Goal: Use online tool/utility: Utilize a website feature to perform a specific function

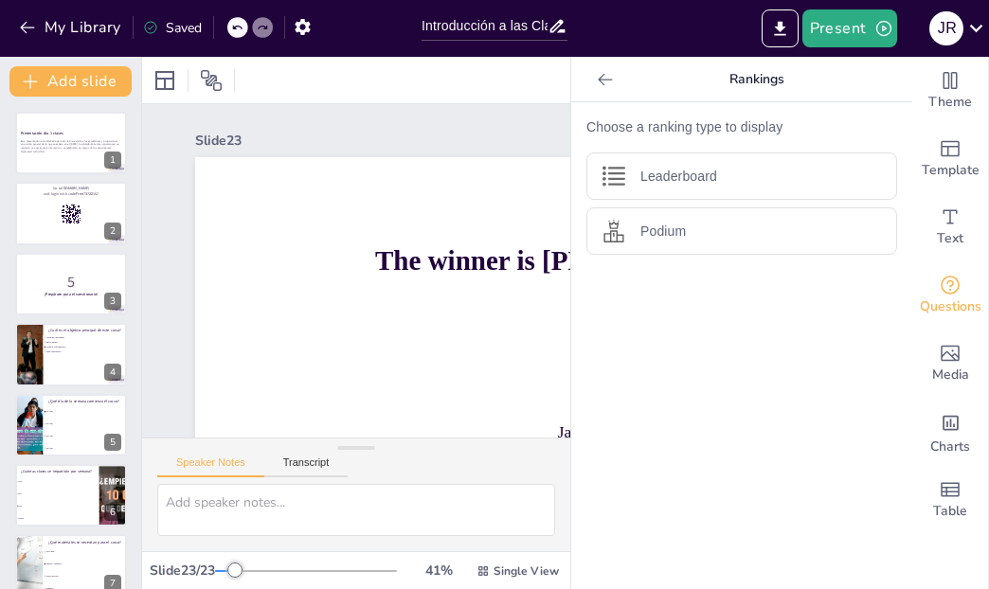
scroll to position [158, 98]
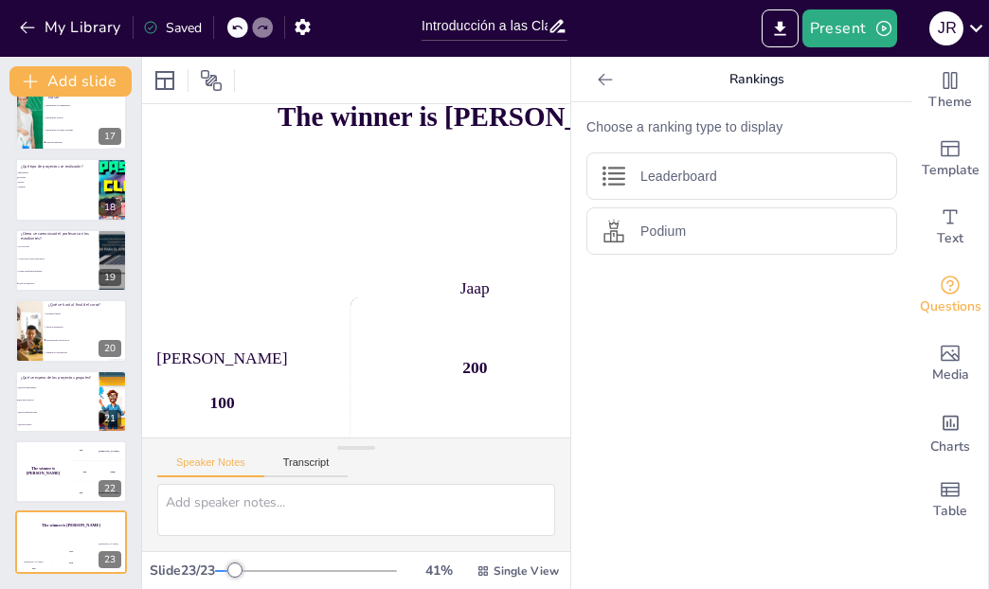
checkbox input "true"
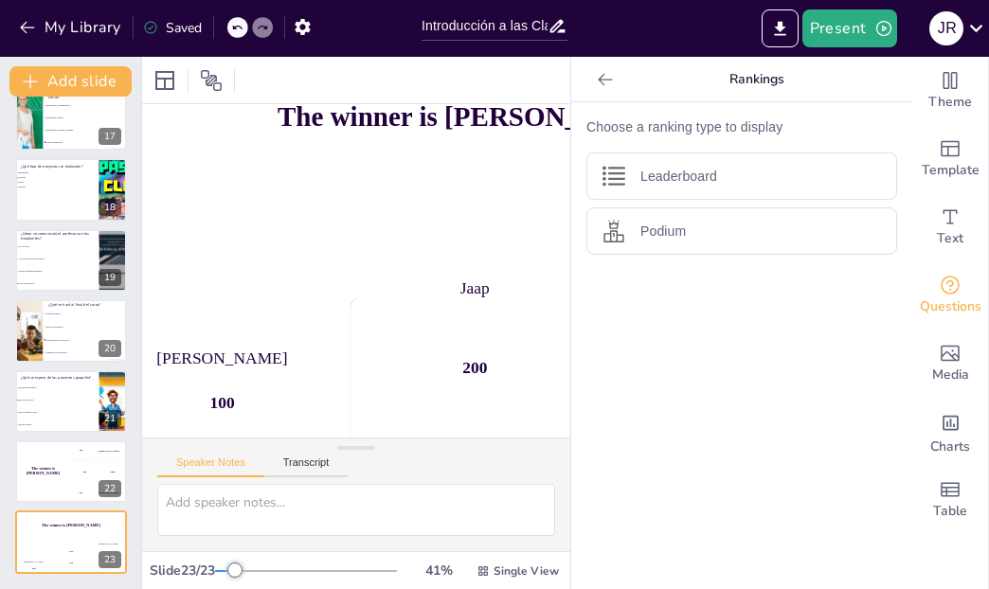
checkbox input "true"
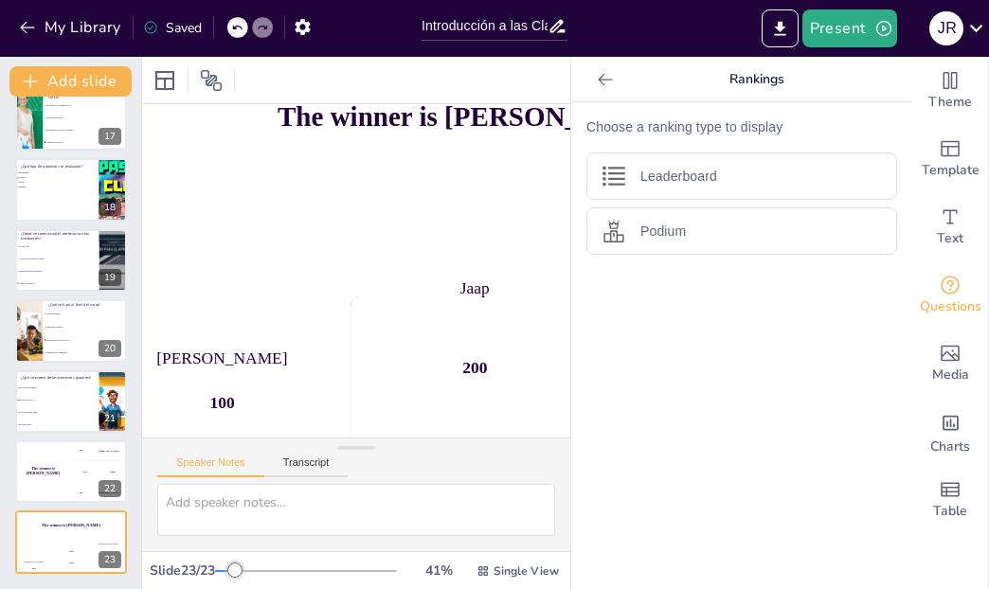
checkbox input "true"
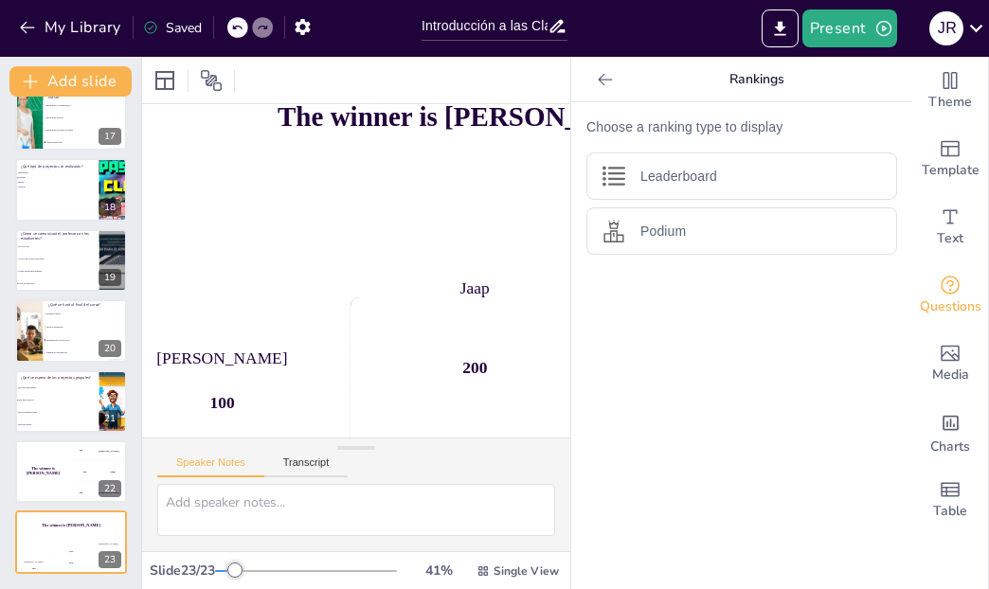
checkbox input "true"
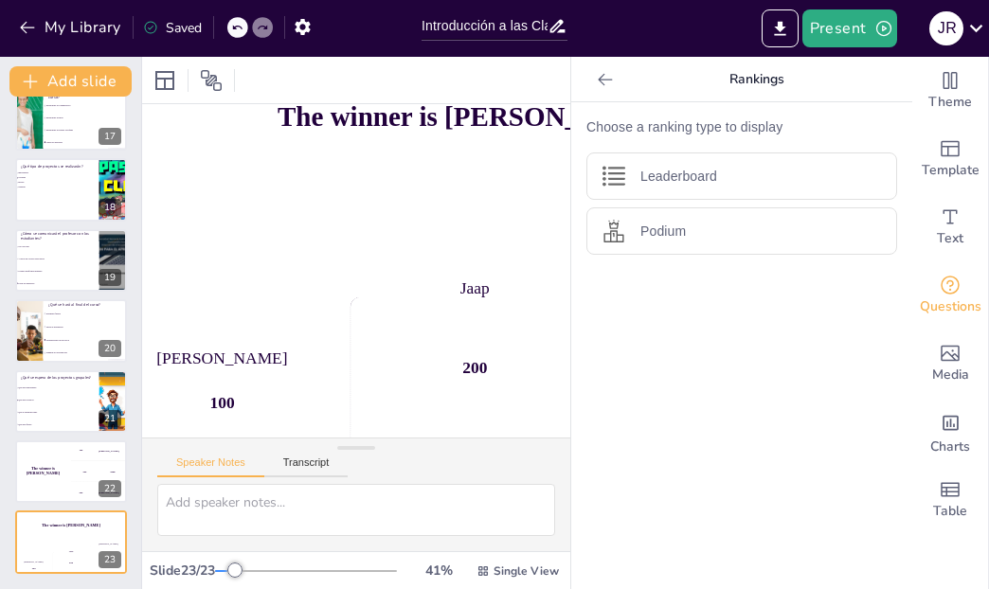
checkbox input "true"
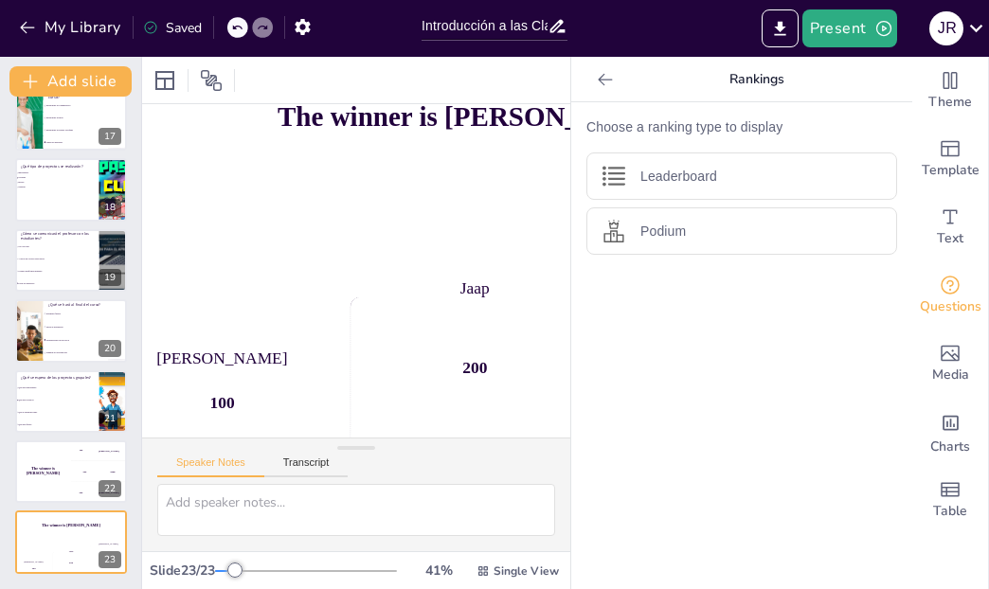
checkbox input "true"
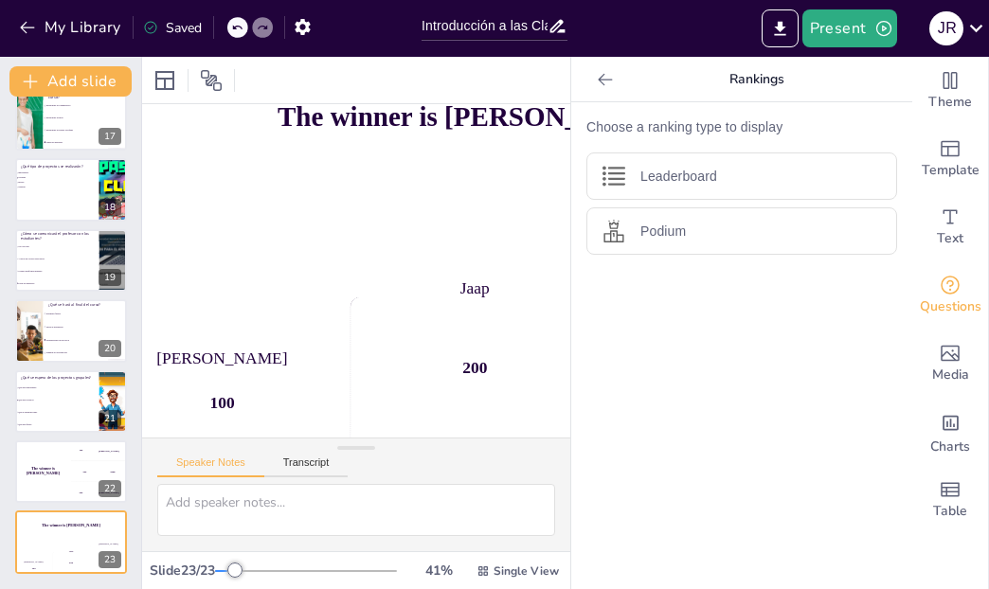
checkbox input "true"
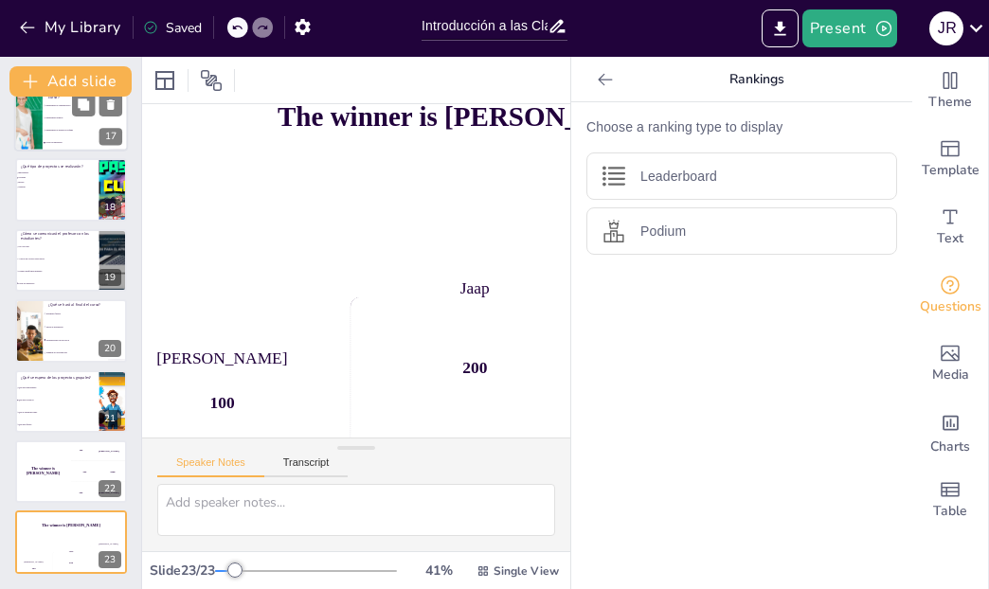
checkbox input "true"
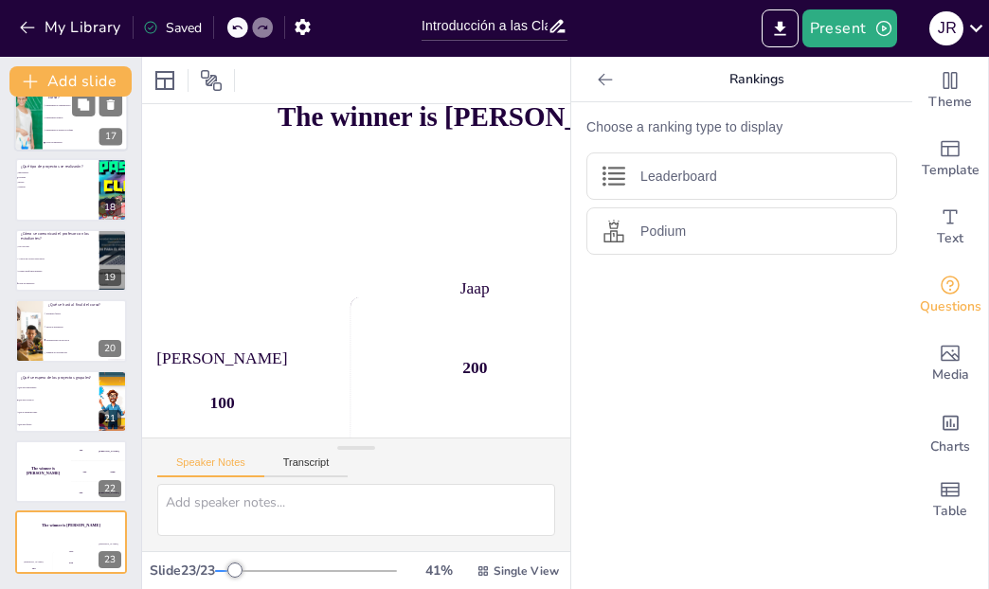
checkbox input "true"
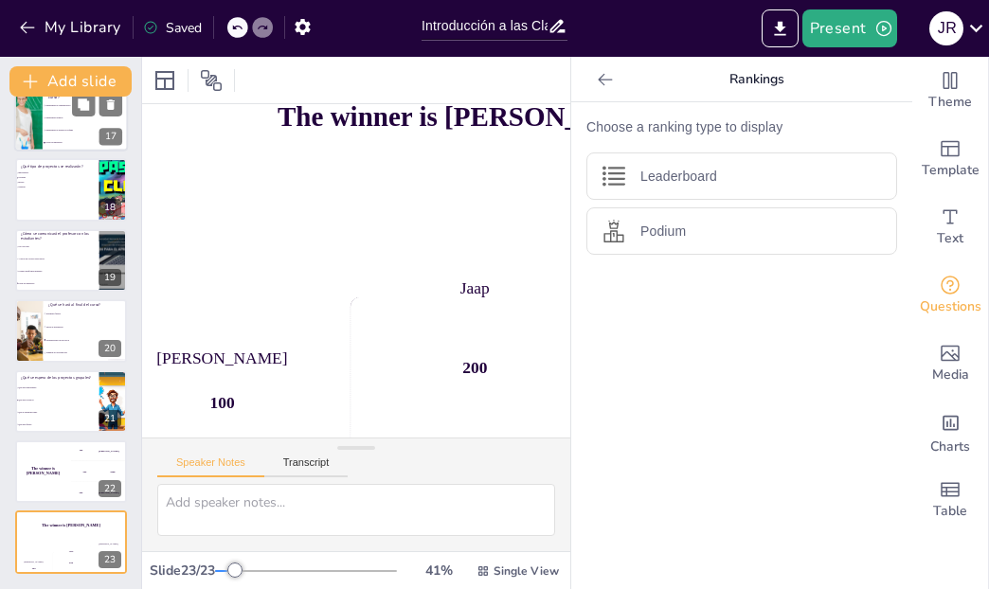
checkbox input "true"
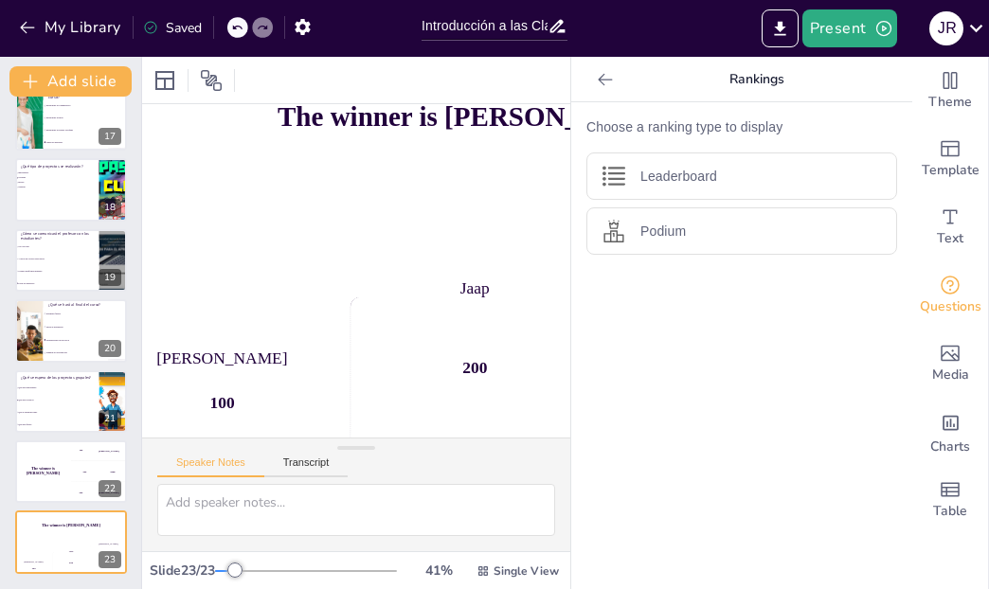
checkbox input "true"
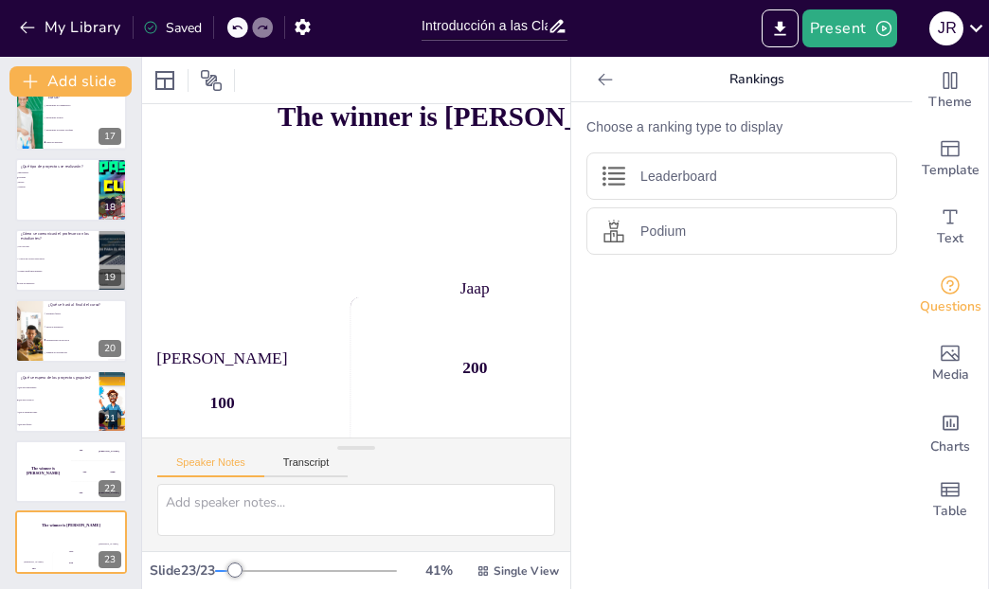
checkbox input "true"
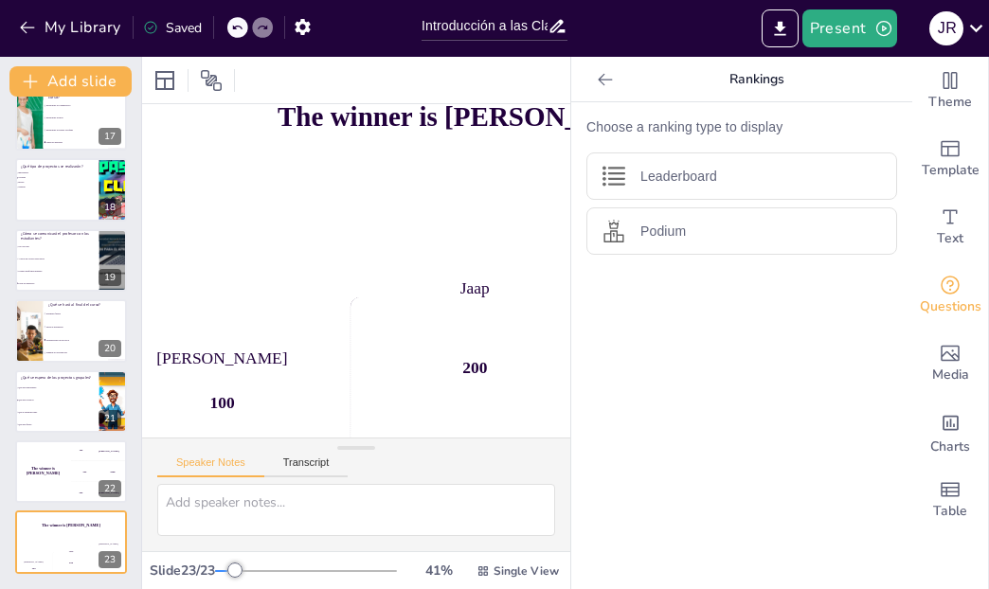
checkbox input "true"
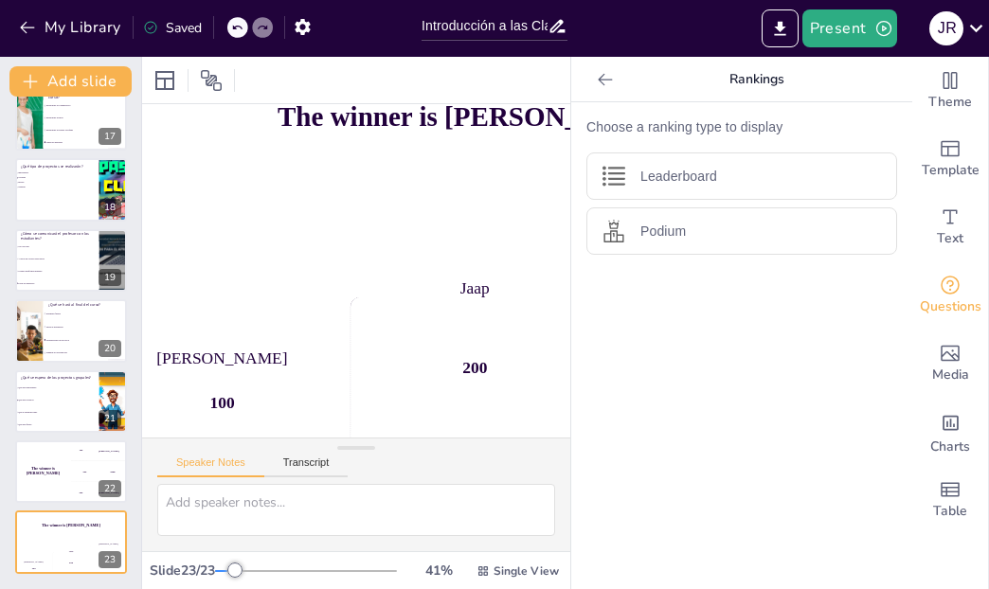
checkbox input "true"
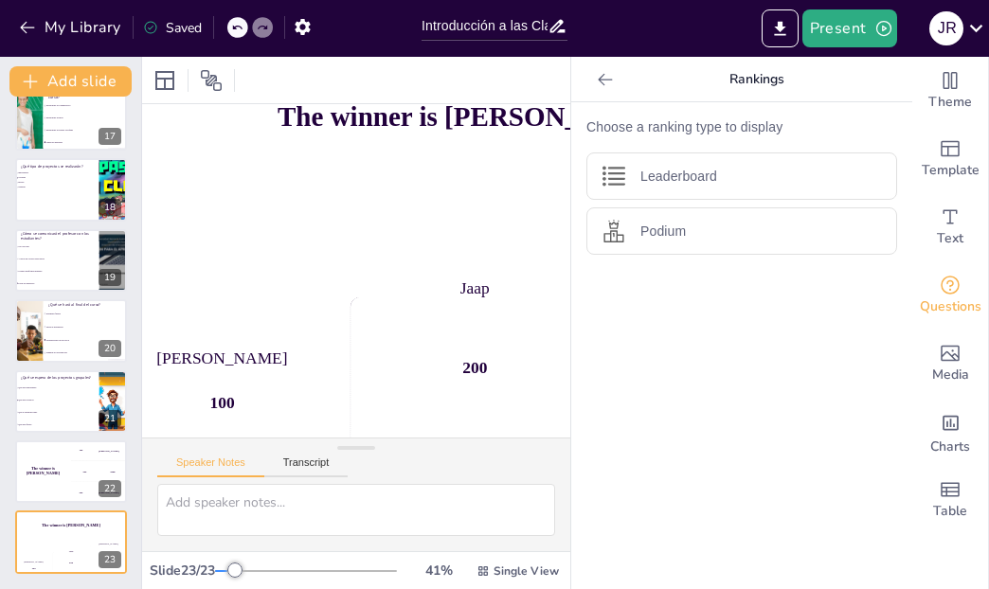
checkbox input "true"
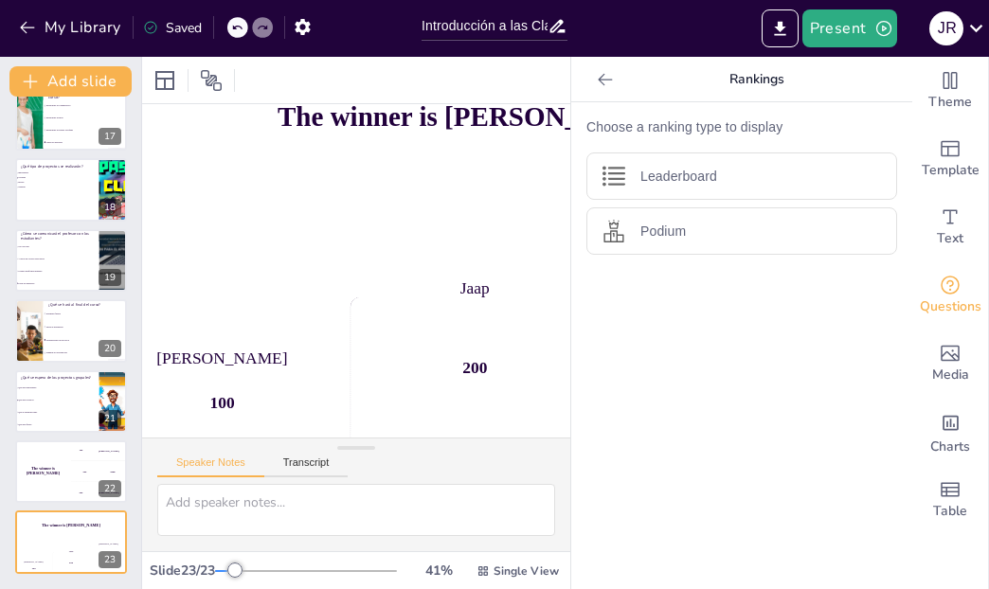
checkbox input "true"
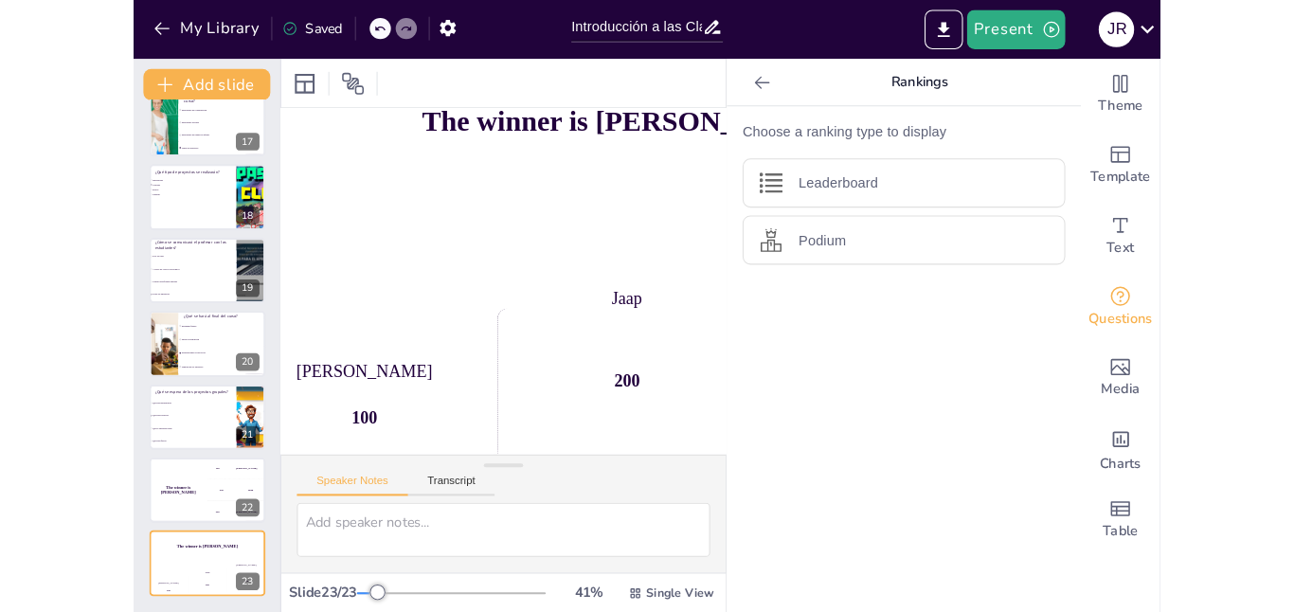
scroll to position [135, 98]
